Goal: Submit feedback/report problem

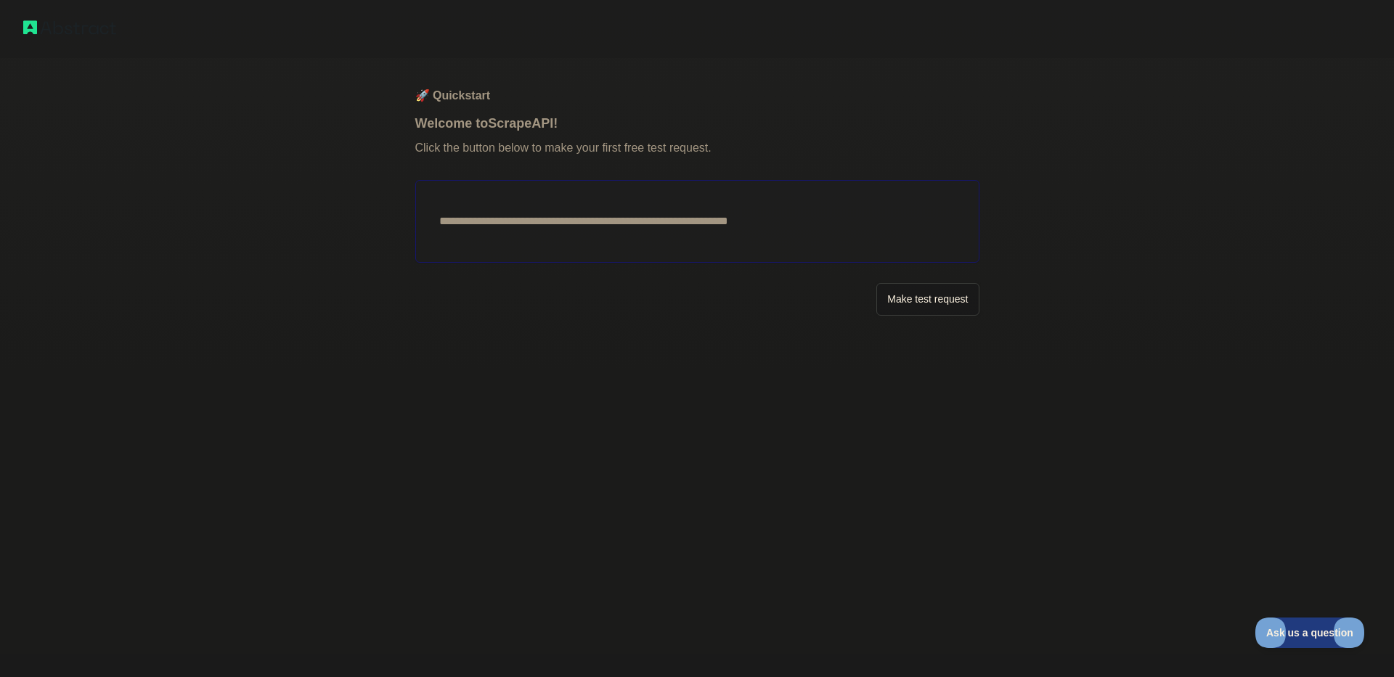
click at [910, 305] on button "Make test request" at bounding box center [927, 299] width 102 height 33
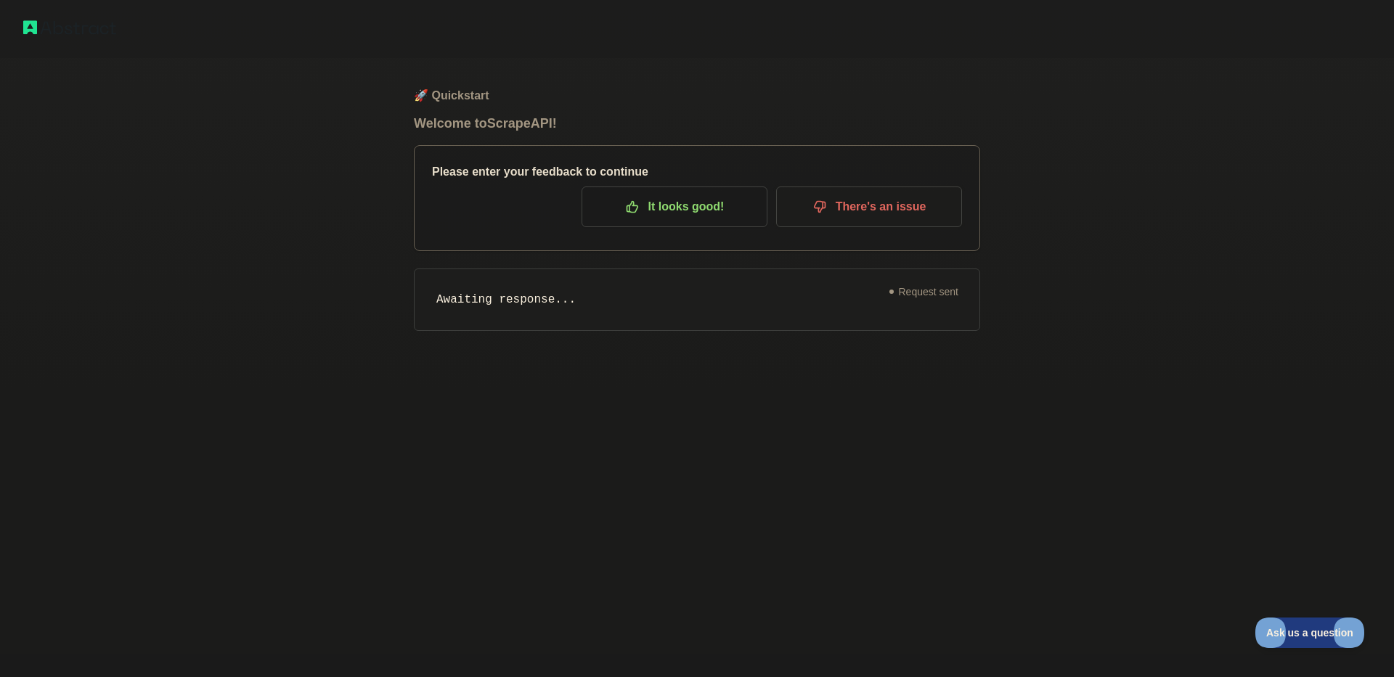
click at [855, 197] on p "There's an issue" at bounding box center [869, 207] width 164 height 25
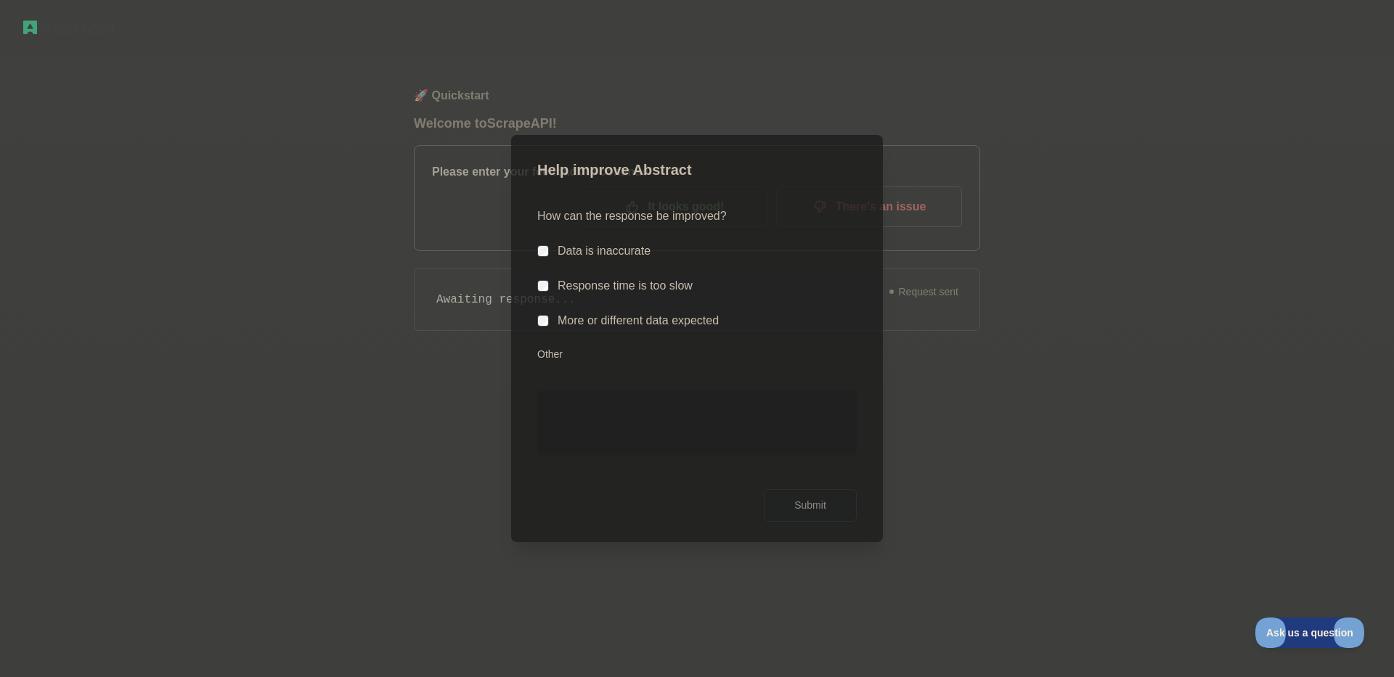
click at [624, 293] on div "Response time is too slow" at bounding box center [625, 285] width 135 height 17
click at [621, 418] on textarea "Other" at bounding box center [696, 423] width 319 height 64
type textarea "**********"
click at [812, 508] on button "Submit" at bounding box center [810, 505] width 93 height 33
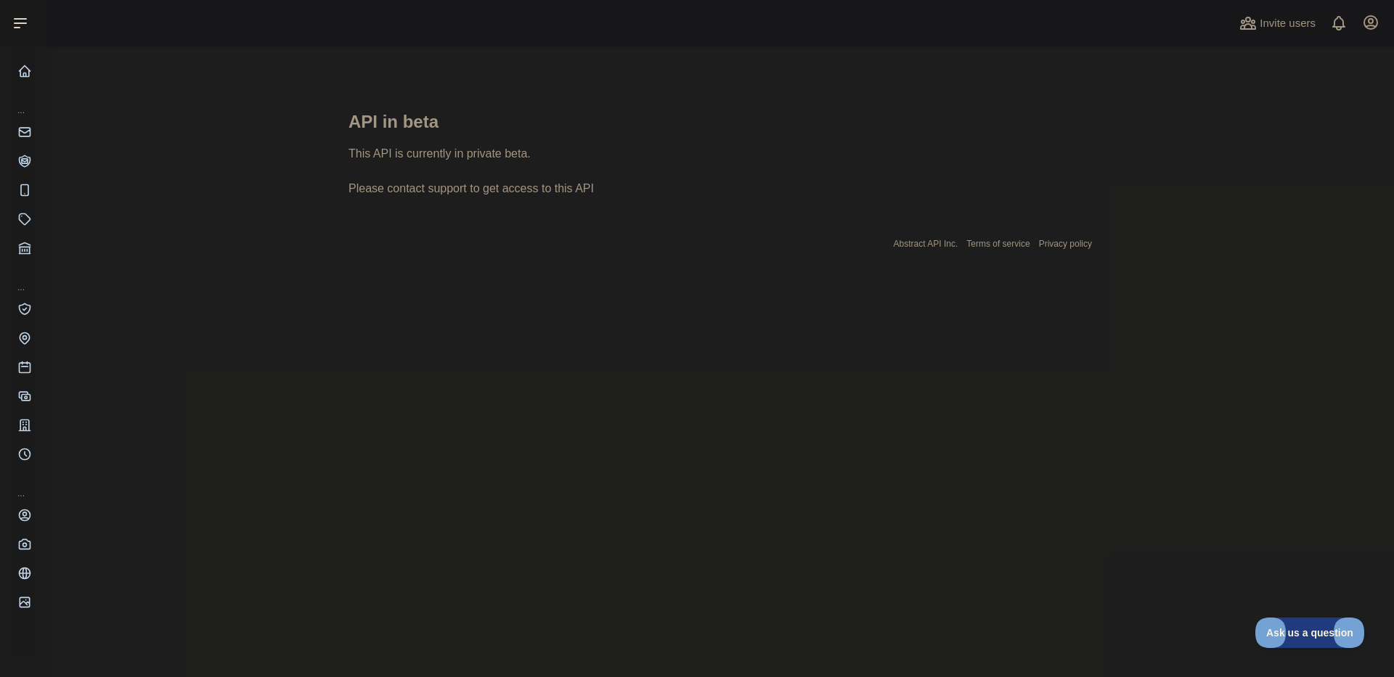
click at [494, 179] on div "This API is currently in private beta. Please contact support to get access to …" at bounding box center [721, 171] width 744 height 52
click at [451, 160] on div "This API is currently in private beta." at bounding box center [721, 153] width 744 height 17
click at [428, 157] on div "This API is currently in private beta." at bounding box center [721, 153] width 744 height 17
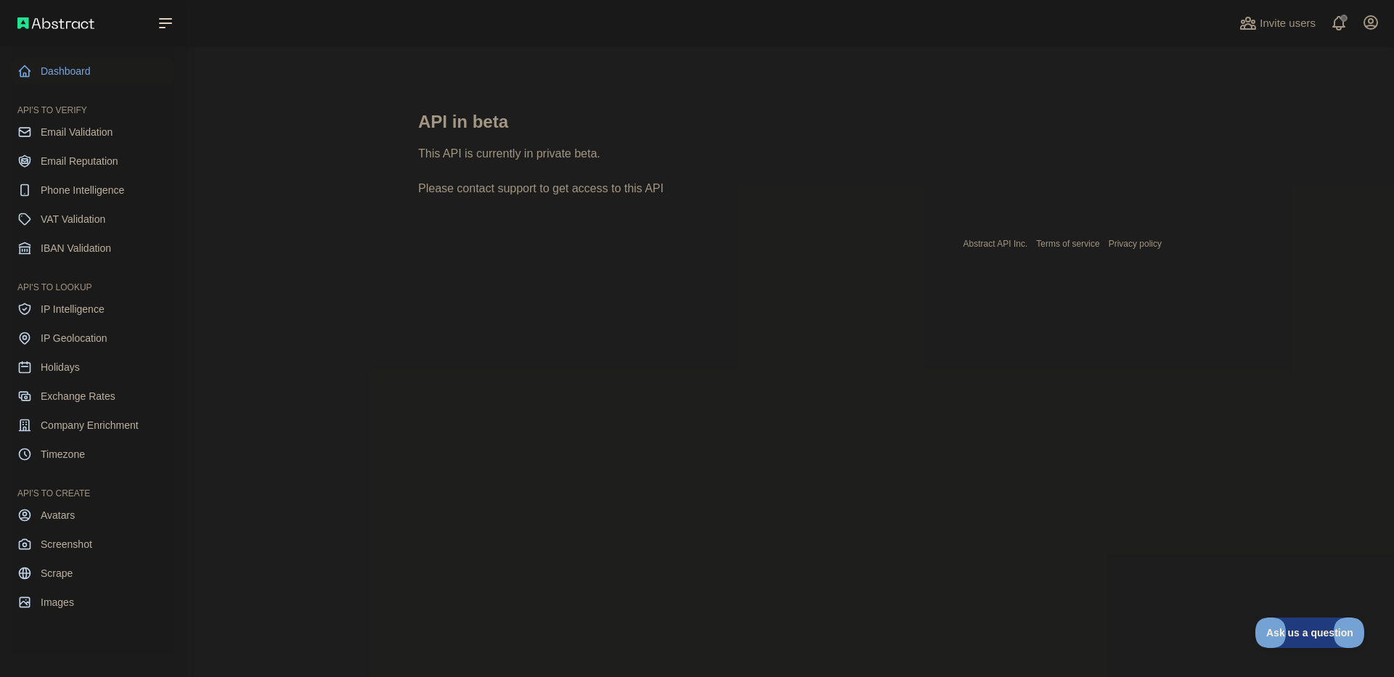
click at [73, 62] on link "Dashboard" at bounding box center [93, 71] width 163 height 26
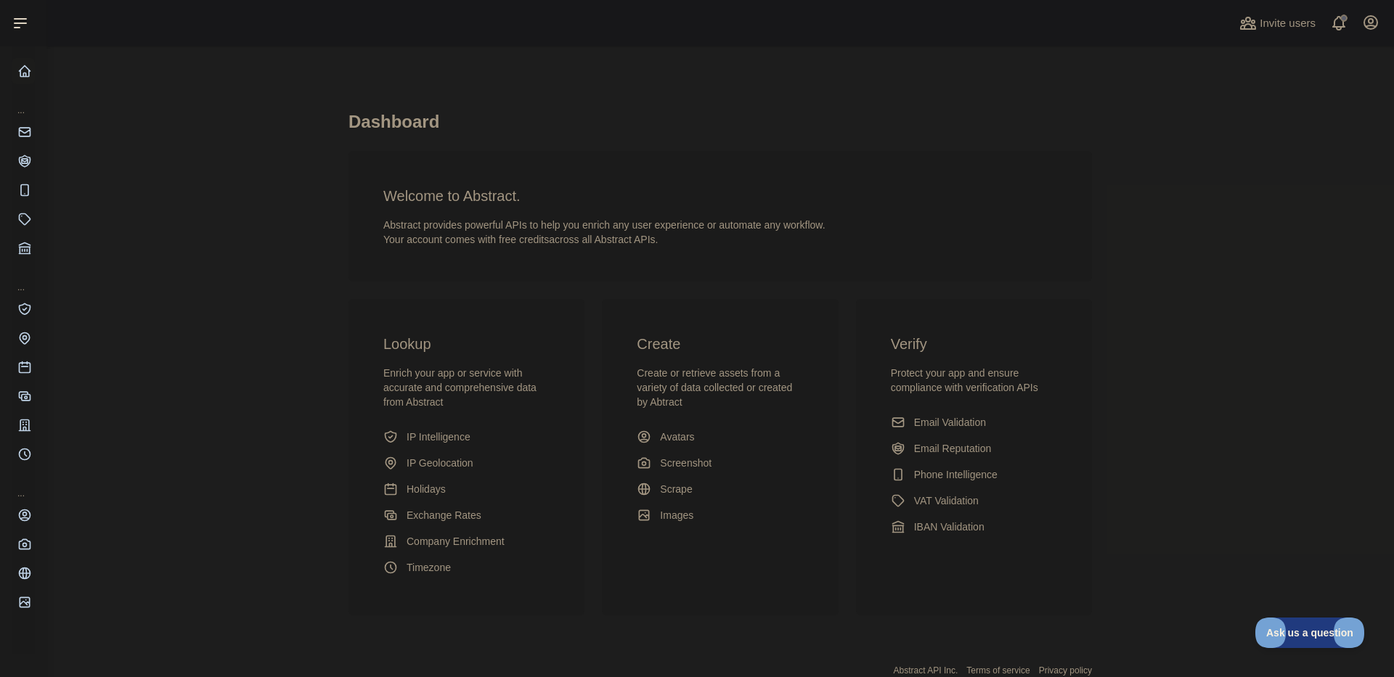
click at [819, 282] on div "Dashboard Welcome to Abstract. Abstract provides powerful APIs to help you enri…" at bounding box center [721, 367] width 744 height 514
click at [900, 201] on h3 "Welcome to Abstract." at bounding box center [720, 196] width 674 height 20
